Goal: Transaction & Acquisition: Purchase product/service

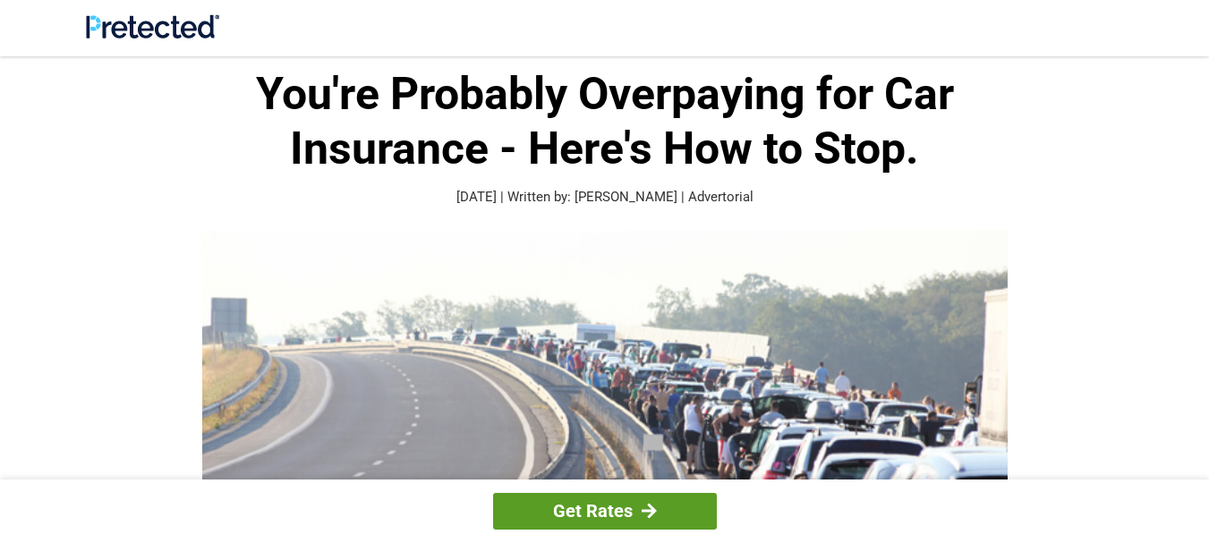
click at [636, 508] on link "Get Rates" at bounding box center [605, 511] width 224 height 37
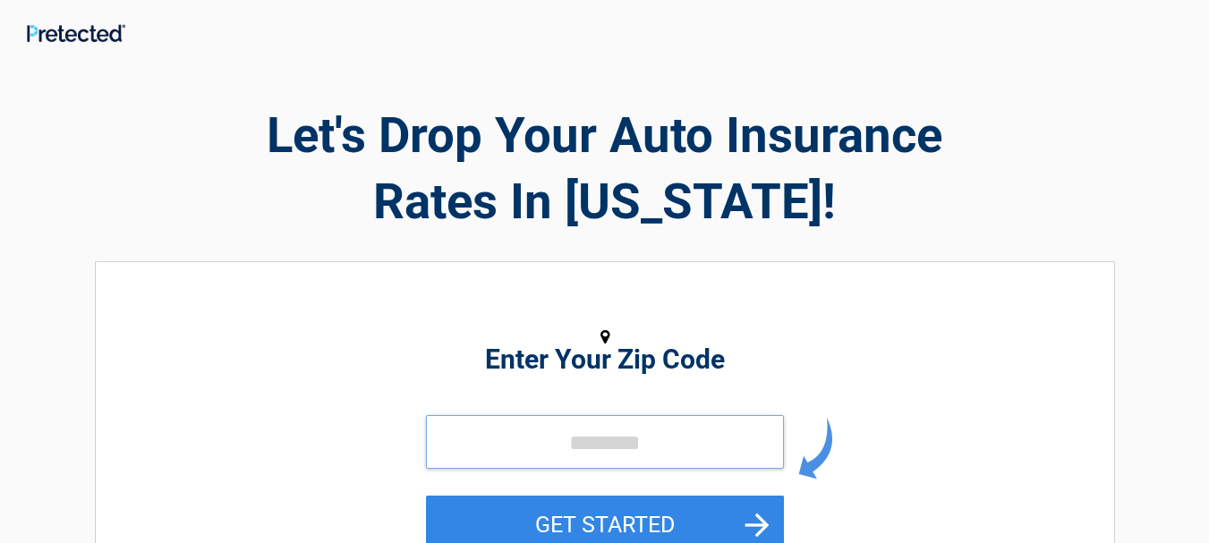
drag, startPoint x: 1216, startPoint y: 72, endPoint x: 687, endPoint y: 459, distance: 655.8
drag, startPoint x: 687, startPoint y: 459, endPoint x: 614, endPoint y: 457, distance: 72.6
click at [614, 457] on input "tel" at bounding box center [605, 442] width 358 height 54
type input "*****"
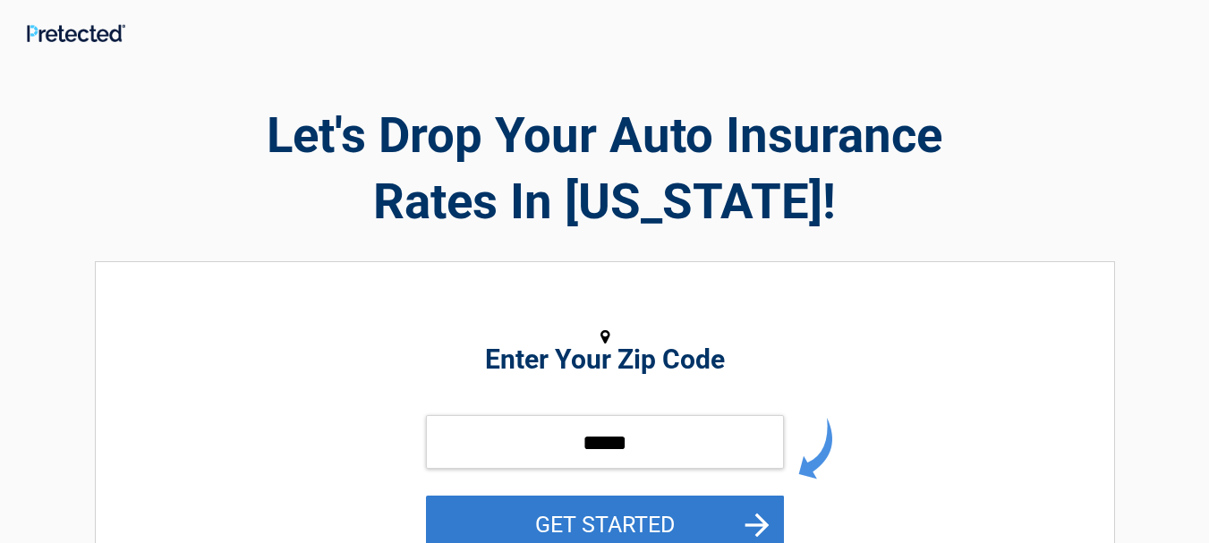
click at [630, 517] on button "GET STARTED" at bounding box center [605, 525] width 358 height 58
